Goal: Task Accomplishment & Management: Use online tool/utility

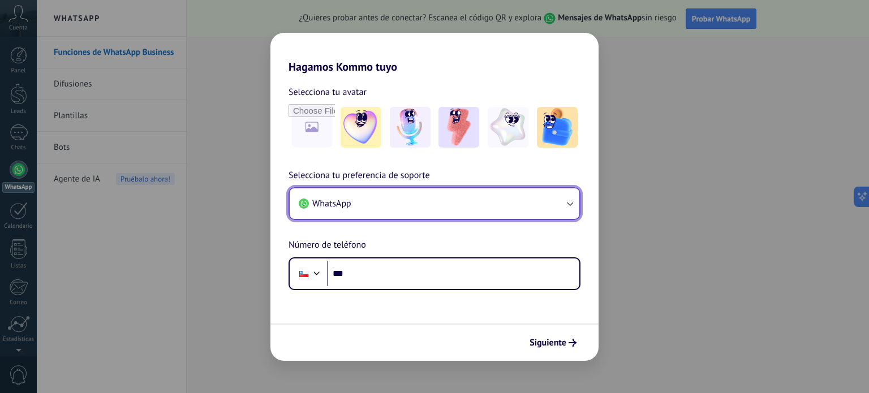
click at [484, 209] on button "WhatsApp" at bounding box center [435, 203] width 290 height 31
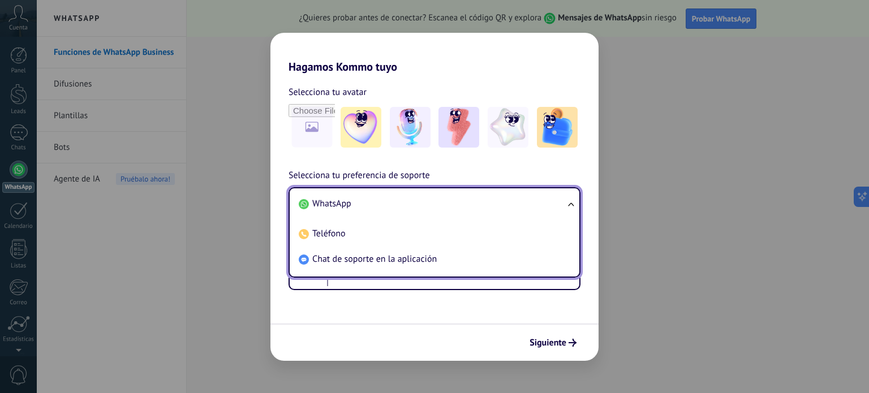
click at [457, 201] on li "WhatsApp" at bounding box center [432, 203] width 276 height 25
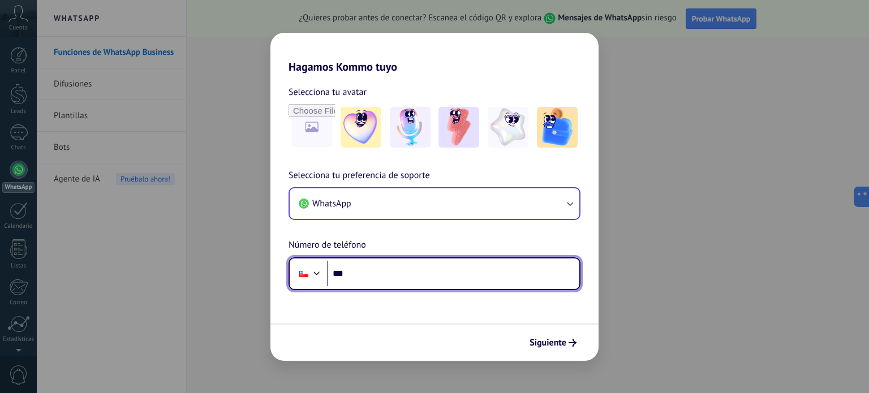
click at [423, 282] on input "***" at bounding box center [453, 274] width 252 height 26
type input "**********"
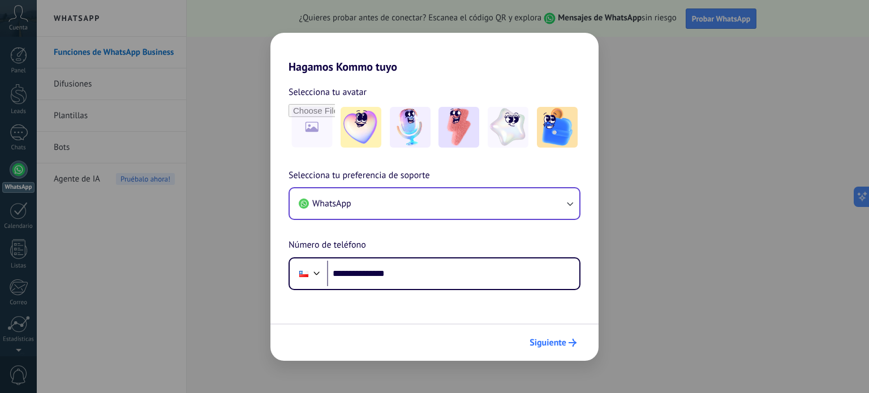
click at [539, 348] on button "Siguiente" at bounding box center [552, 342] width 57 height 19
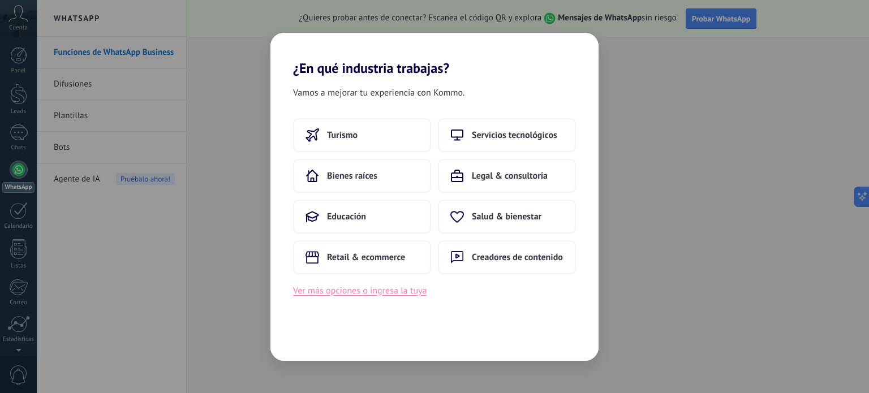
click at [342, 291] on button "Ver más opciones o ingresa la tuya" at bounding box center [360, 290] width 134 height 15
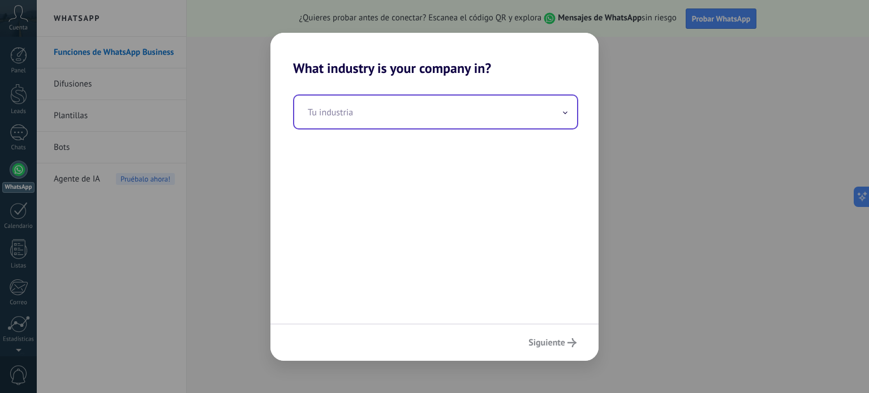
click at [410, 113] on input "text" at bounding box center [435, 112] width 283 height 33
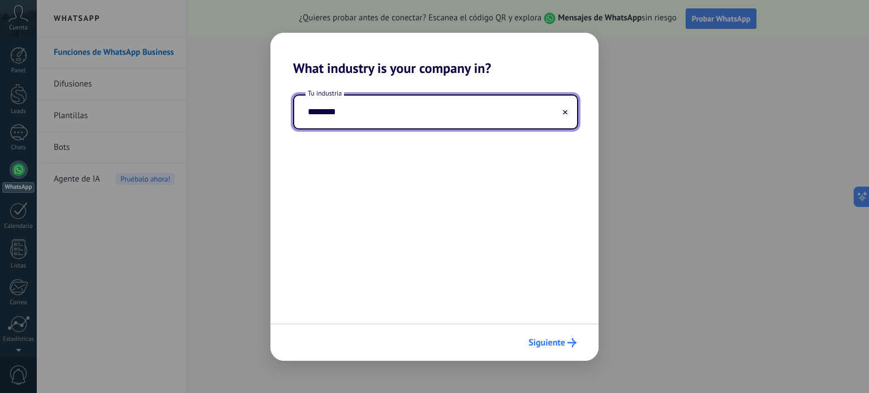
type input "********"
click at [536, 339] on span "Siguiente" at bounding box center [546, 343] width 37 height 8
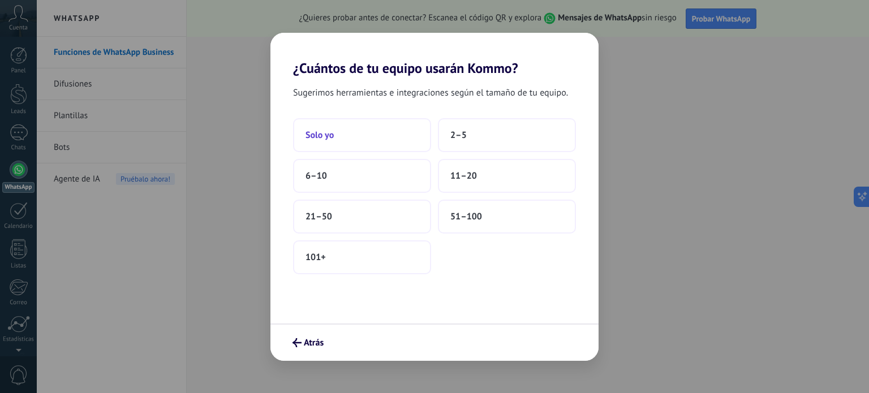
click at [369, 147] on button "Solo yo" at bounding box center [362, 135] width 138 height 34
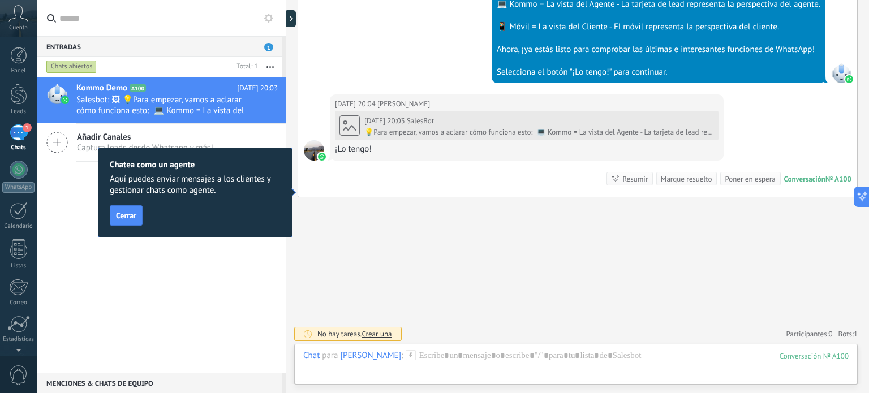
scroll to position [509, 0]
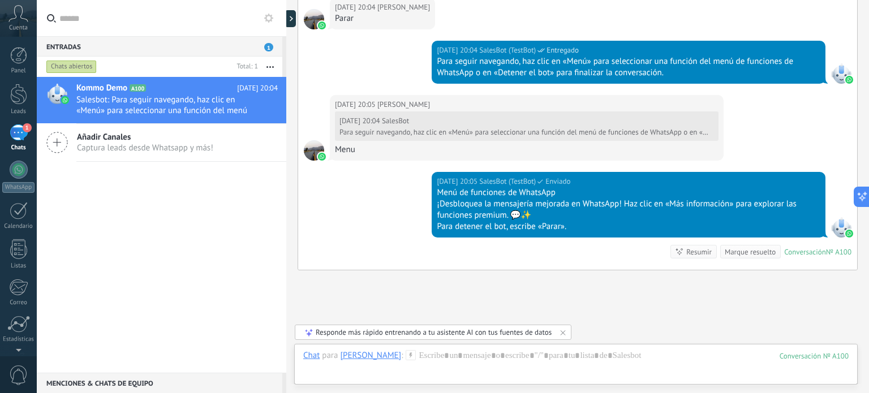
scroll to position [760, 0]
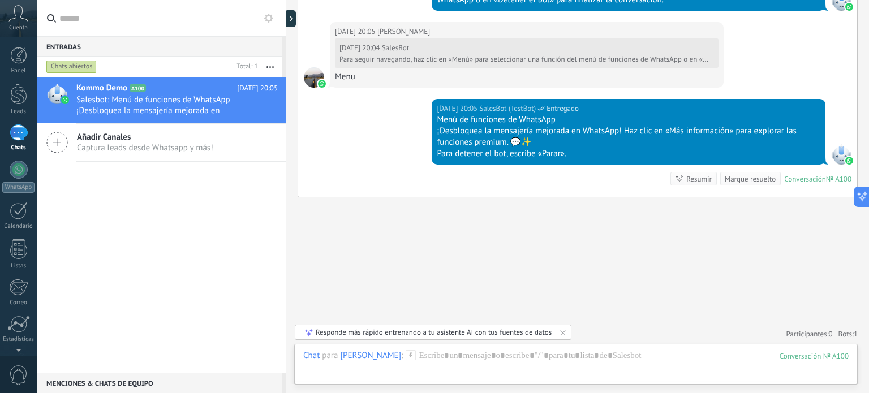
click at [286, 20] on div at bounding box center [286, 196] width 0 height 393
click at [298, 18] on div at bounding box center [293, 18] width 17 height 17
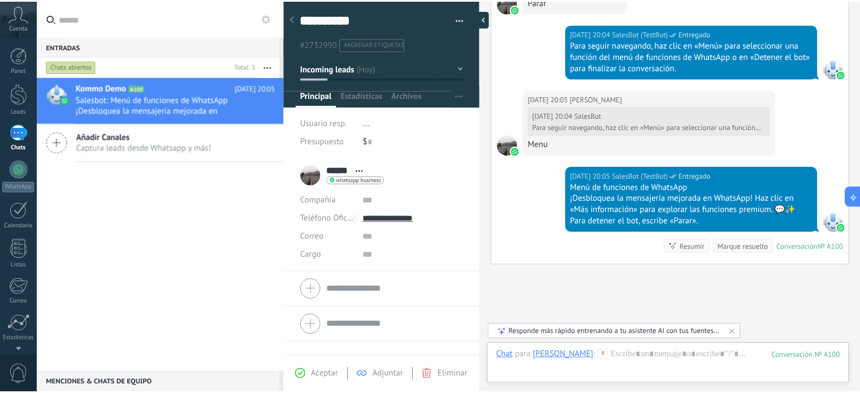
scroll to position [16, 0]
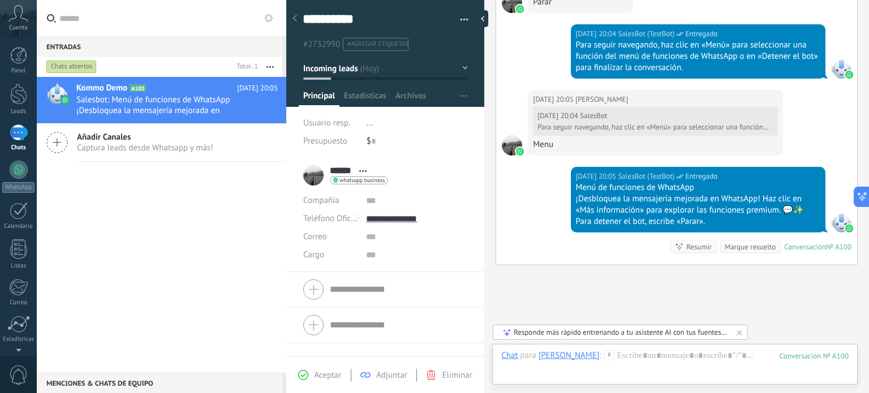
click at [328, 206] on div "Compañía" at bounding box center [330, 201] width 54 height 18
click at [12, 34] on div "Cuenta" at bounding box center [18, 18] width 37 height 37
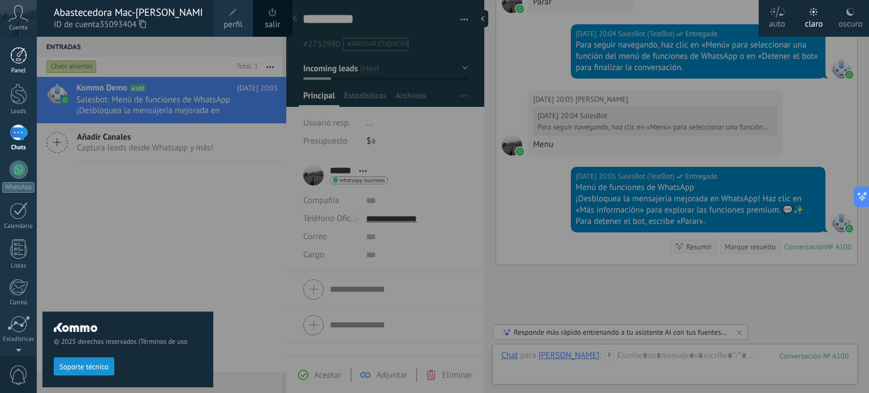
click at [19, 65] on link "Panel" at bounding box center [18, 61] width 37 height 28
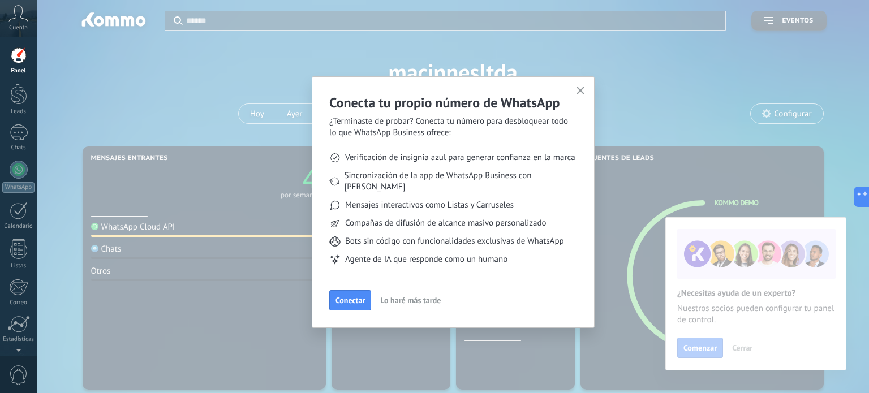
click at [415, 296] on span "Lo haré más tarde" at bounding box center [410, 300] width 61 height 8
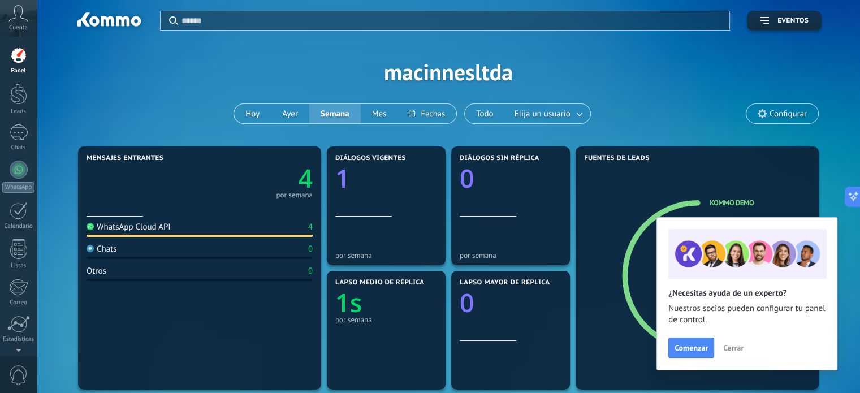
click at [729, 348] on span "Cerrar" at bounding box center [734, 348] width 20 height 8
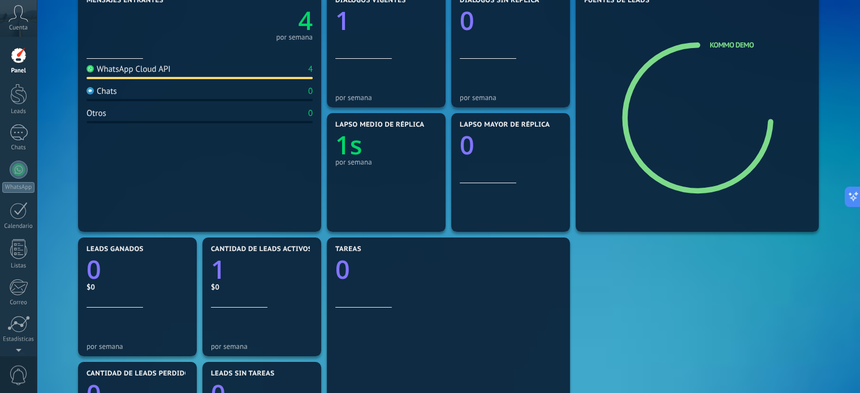
scroll to position [115, 0]
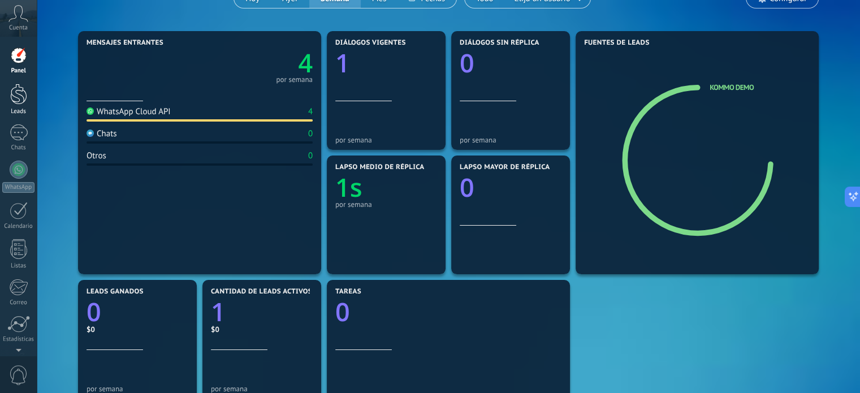
click at [22, 104] on div at bounding box center [18, 94] width 17 height 21
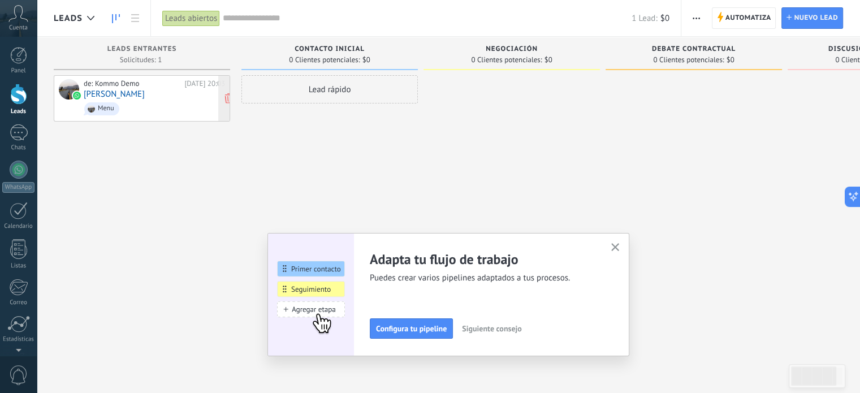
click at [76, 92] on img at bounding box center [77, 96] width 8 height 8
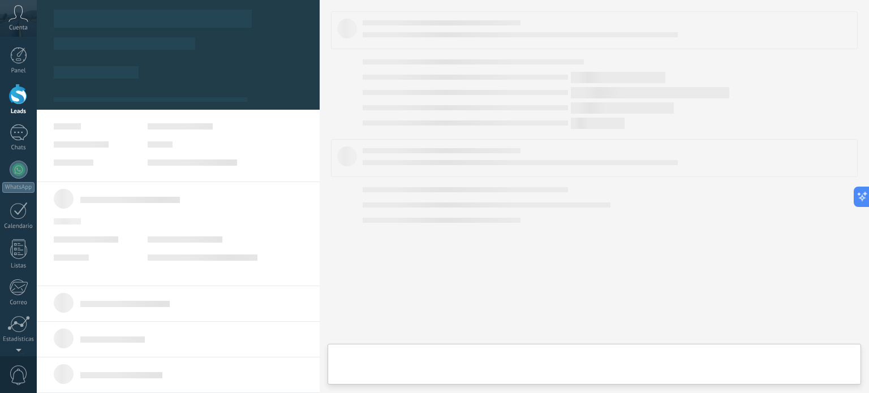
click at [76, 92] on div at bounding box center [178, 43] width 283 height 101
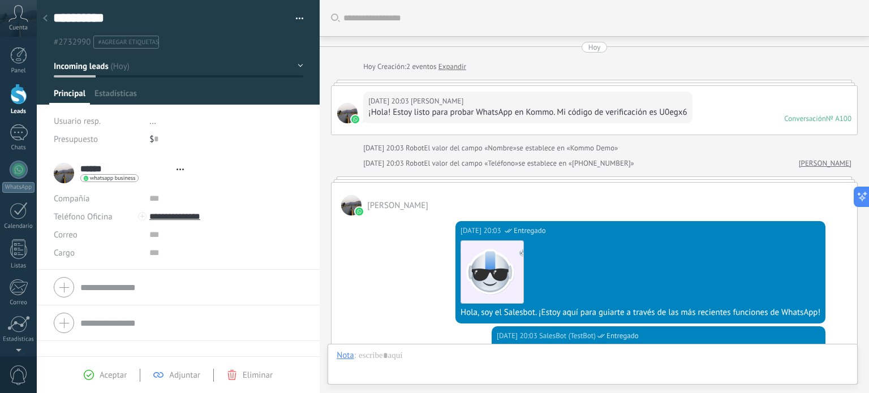
type textarea "**********"
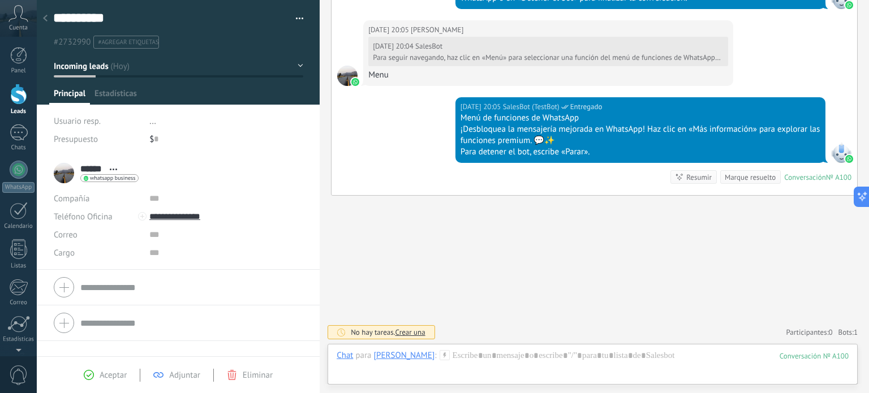
click at [354, 79] on img at bounding box center [355, 82] width 8 height 8
click at [61, 171] on div "****** [PERSON_NAME] ****** [PERSON_NAME] Abrir detalle Copie el nombre Desatar…" at bounding box center [96, 173] width 85 height 28
click at [95, 176] on span "whatsapp business" at bounding box center [112, 178] width 45 height 6
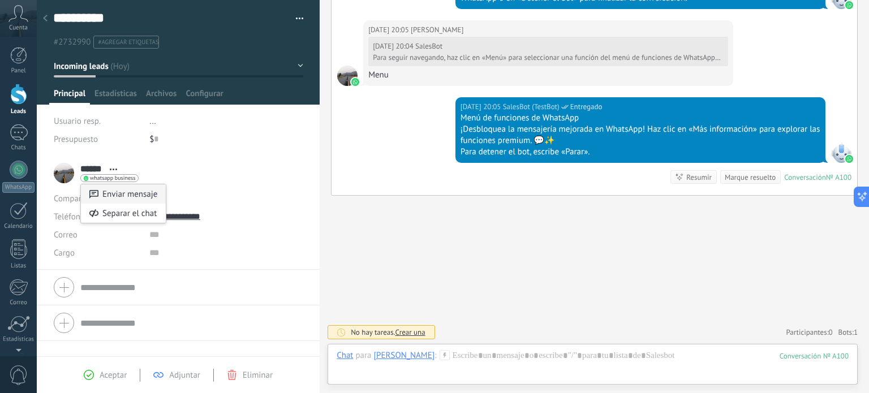
click at [113, 191] on div "Enviar mensaje" at bounding box center [123, 193] width 85 height 19
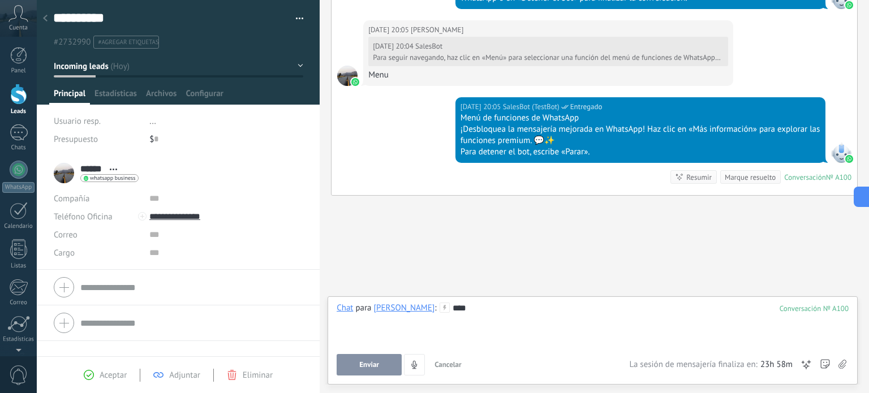
click at [359, 356] on button "Enviar" at bounding box center [369, 364] width 65 height 21
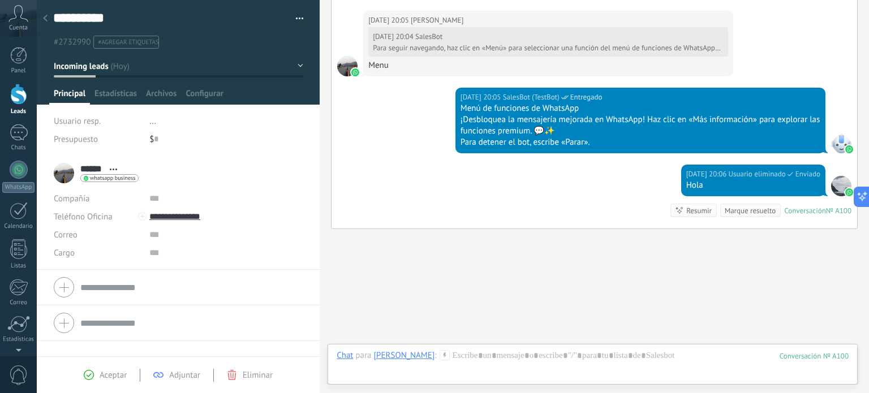
scroll to position [815, 0]
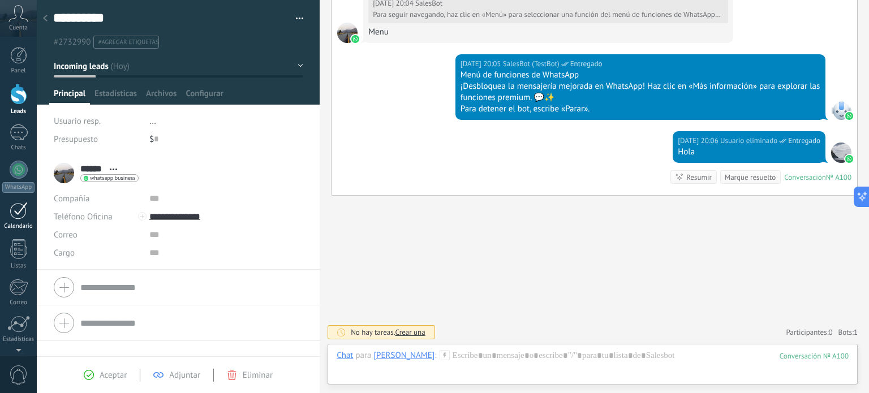
click at [18, 214] on div at bounding box center [19, 211] width 18 height 18
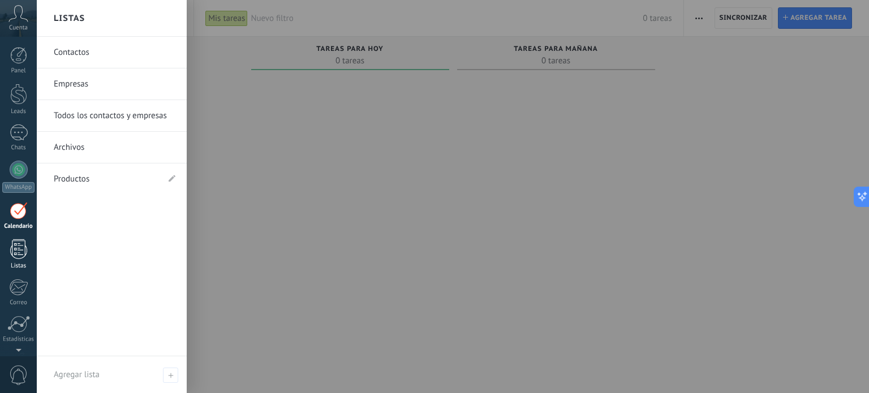
click at [15, 251] on div at bounding box center [18, 249] width 17 height 20
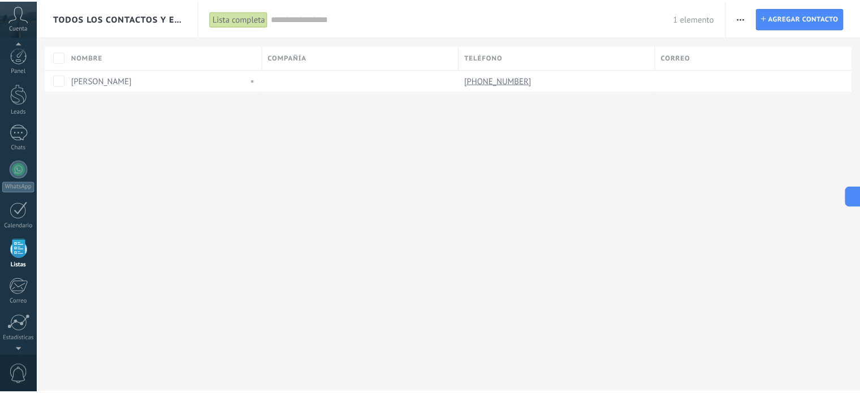
scroll to position [70, 0]
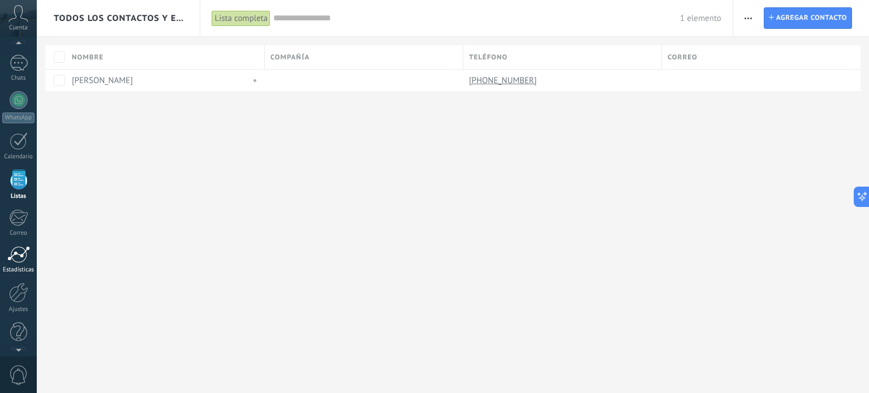
click at [21, 251] on div at bounding box center [18, 254] width 23 height 17
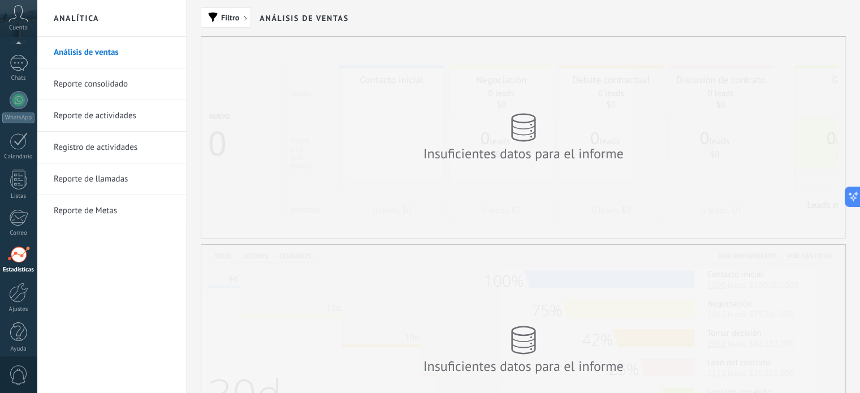
scroll to position [77, 0]
